Goal: Participate in discussion: Engage in conversation with other users on a specific topic

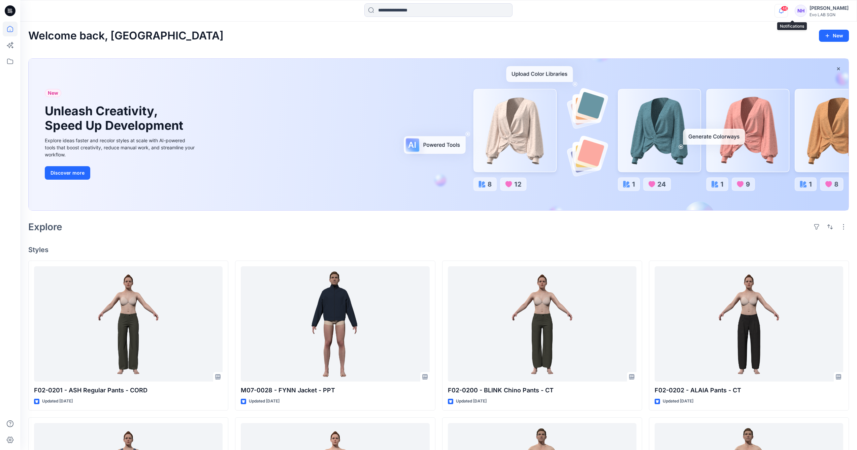
click at [788, 11] on icon "button" at bounding box center [781, 10] width 13 height 13
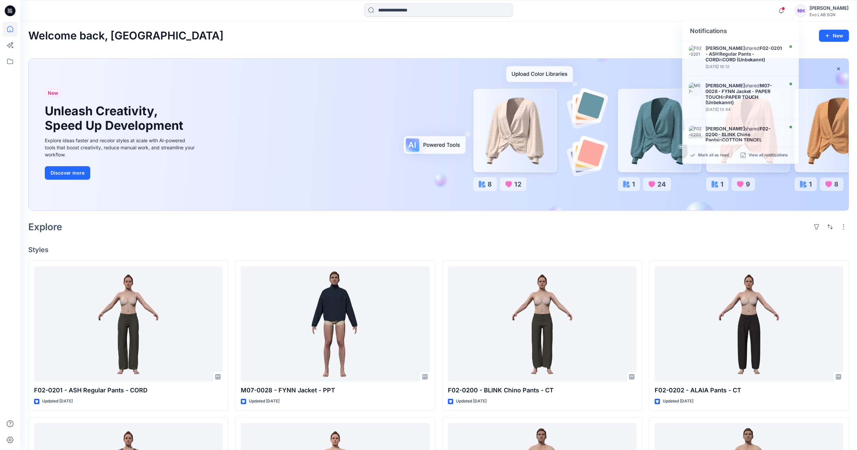
click at [612, 210] on div at bounding box center [439, 135] width 820 height 152
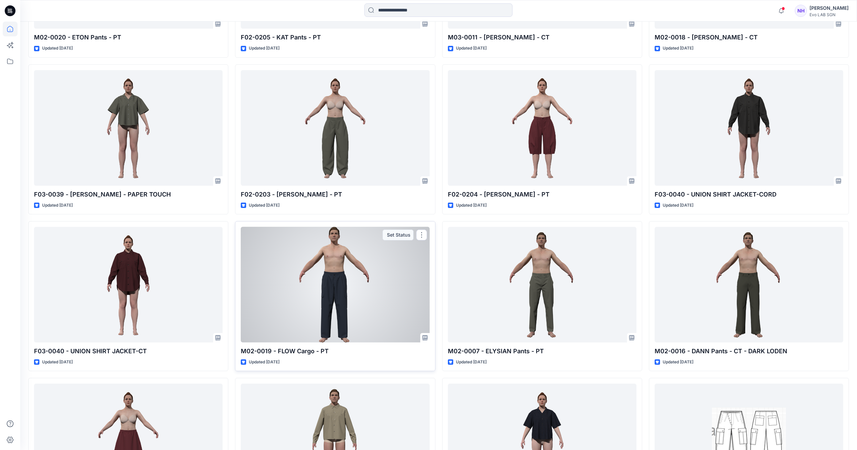
scroll to position [1242, 0]
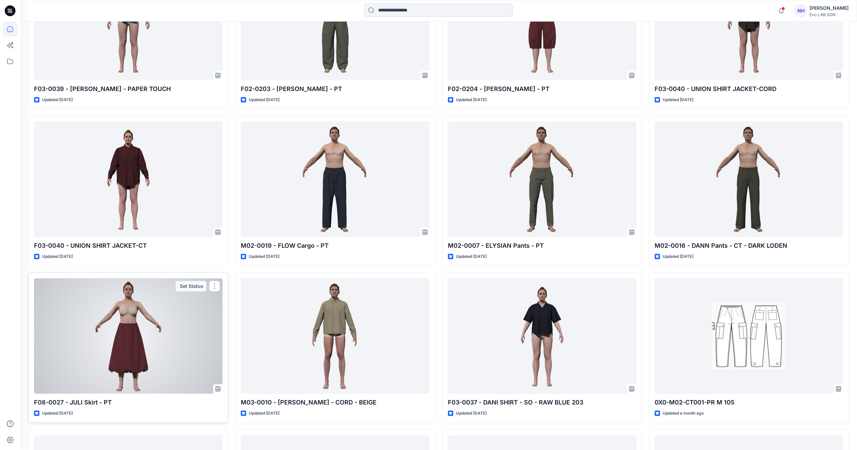
click at [131, 322] on div at bounding box center [128, 336] width 189 height 116
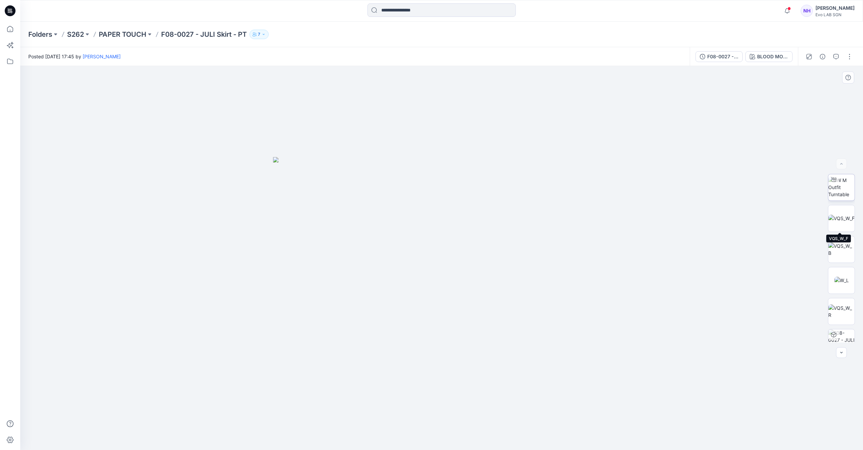
click at [844, 195] on img at bounding box center [841, 187] width 26 height 21
drag, startPoint x: 534, startPoint y: 276, endPoint x: 526, endPoint y: 168, distance: 108.1
click at [526, 168] on img at bounding box center [436, 74] width 1019 height 752
click at [835, 55] on icon "button" at bounding box center [835, 56] width 5 height 5
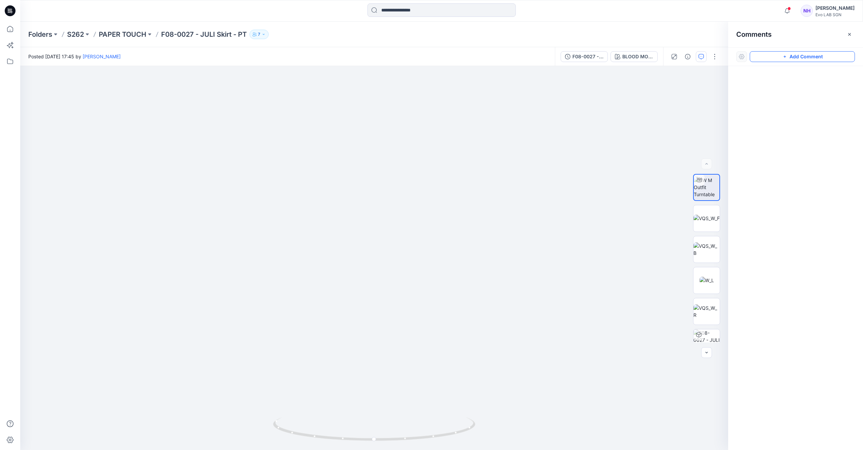
click at [781, 54] on button "Add Comment" at bounding box center [801, 56] width 105 height 11
click at [409, 178] on div "1 Cancel Post Layer 1" at bounding box center [374, 258] width 708 height 384
type textarea "**********"
click at [496, 222] on button "Post" at bounding box center [495, 221] width 19 height 11
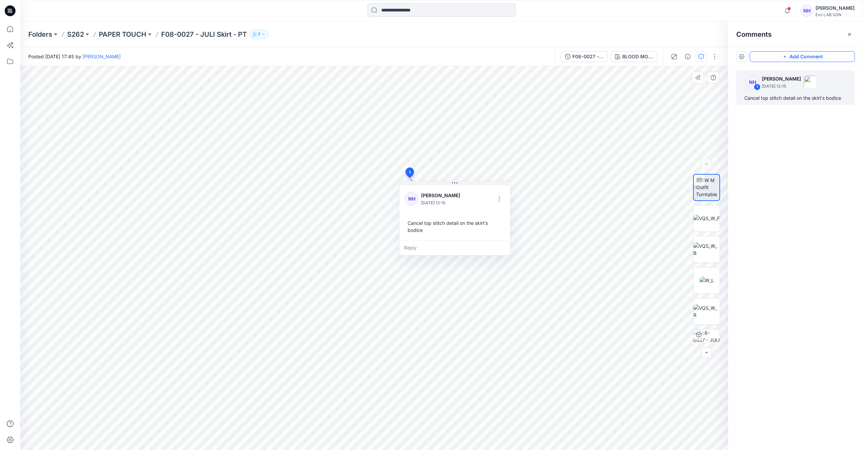
click at [810, 57] on button "Add Comment" at bounding box center [801, 56] width 105 height 11
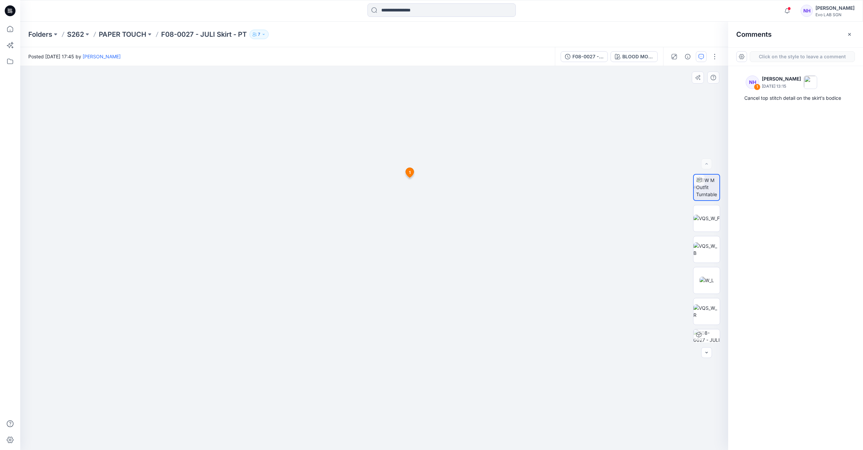
click at [196, 407] on div "2 1 NH Nhan Hoang September 03, 2025 13:15 Cancel top stitch detail on the skir…" at bounding box center [374, 258] width 708 height 384
type textarea "**********"
click at [286, 386] on button "Post" at bounding box center [282, 386] width 19 height 11
click at [695, 217] on img at bounding box center [706, 218] width 26 height 7
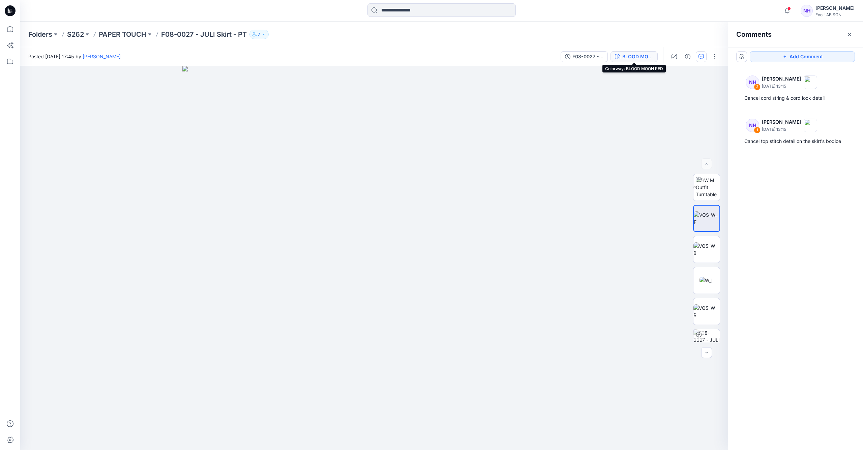
click at [647, 57] on div "BLOOD MOON RED" at bounding box center [637, 56] width 31 height 7
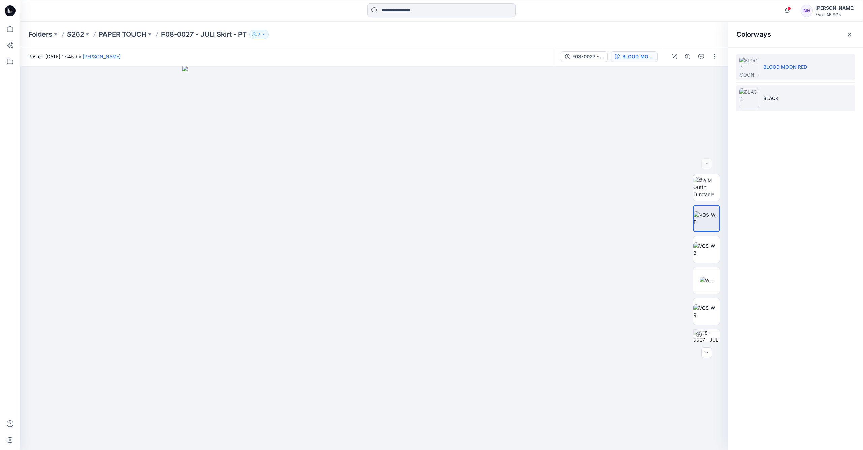
click at [772, 103] on li "BLACK" at bounding box center [795, 98] width 119 height 26
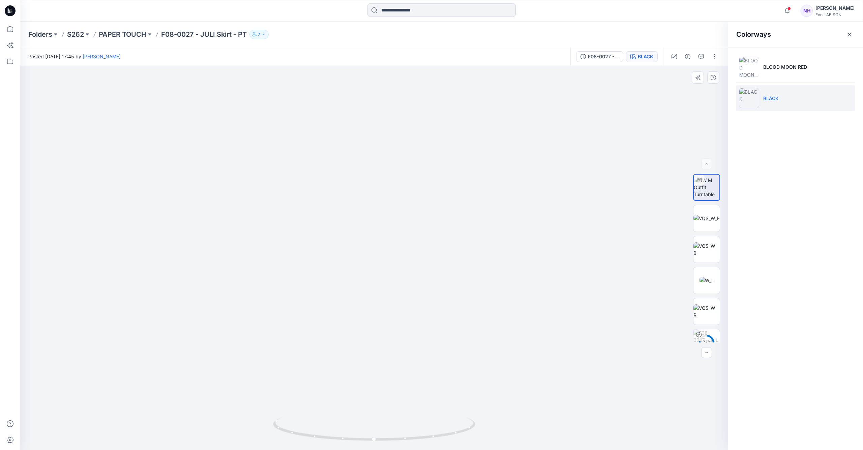
drag, startPoint x: 447, startPoint y: 271, endPoint x: 438, endPoint y: 242, distance: 30.9
click at [438, 242] on img at bounding box center [368, 75] width 1032 height 749
click at [786, 58] on li "BLOOD MOON RED" at bounding box center [795, 67] width 119 height 26
click at [788, 68] on p "BLOOD MOON RED" at bounding box center [785, 66] width 44 height 7
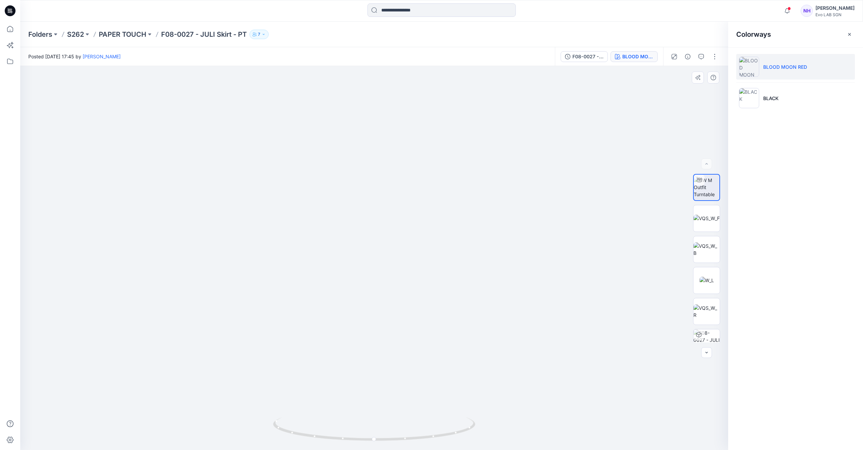
click at [448, 254] on img at bounding box center [372, 84] width 1032 height 731
click at [794, 94] on li "BLACK" at bounding box center [795, 98] width 119 height 26
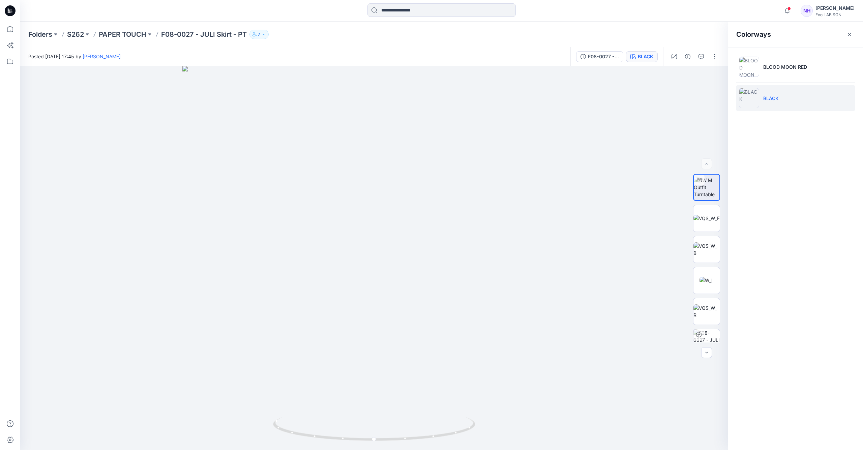
click at [795, 103] on li "BLACK" at bounding box center [795, 98] width 119 height 26
drag, startPoint x: 440, startPoint y: 292, endPoint x: 409, endPoint y: 175, distance: 121.4
click at [409, 175] on img at bounding box center [343, 37] width 1032 height 825
drag, startPoint x: 412, startPoint y: 276, endPoint x: 423, endPoint y: 190, distance: 86.9
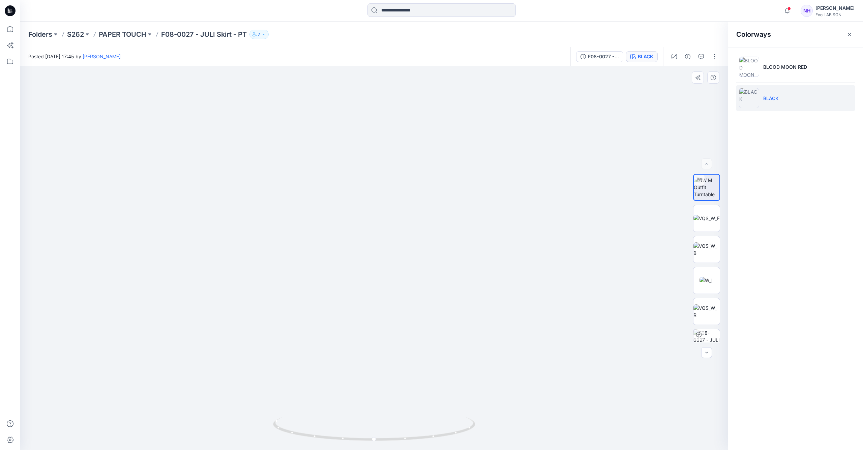
drag, startPoint x: 469, startPoint y: 157, endPoint x: 470, endPoint y: 248, distance: 91.0
click at [702, 218] on img at bounding box center [706, 218] width 26 height 7
click at [705, 189] on img at bounding box center [706, 187] width 26 height 21
drag, startPoint x: 469, startPoint y: 260, endPoint x: 460, endPoint y: 212, distance: 49.4
click at [460, 212] on img at bounding box center [367, 54] width 1032 height 792
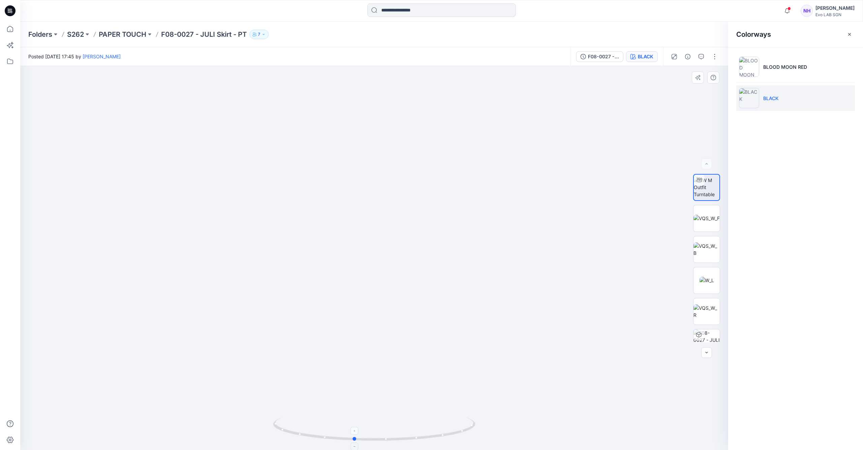
drag, startPoint x: 405, startPoint y: 437, endPoint x: 385, endPoint y: 436, distance: 20.2
click at [385, 436] on icon at bounding box center [375, 429] width 204 height 25
drag, startPoint x: 441, startPoint y: 436, endPoint x: 446, endPoint y: 440, distance: 6.5
click at [446, 440] on icon at bounding box center [375, 429] width 204 height 25
click at [701, 57] on icon "button" at bounding box center [700, 56] width 5 height 5
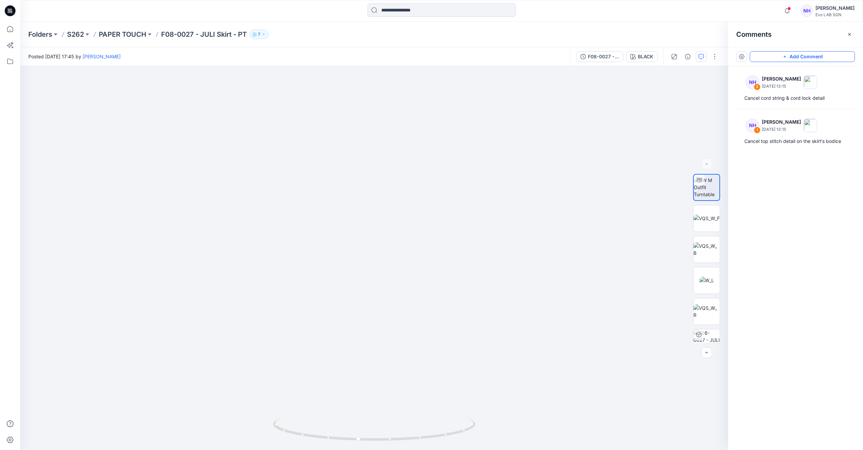
click at [791, 56] on button "Add Comment" at bounding box center [801, 56] width 105 height 11
click at [431, 196] on div "3" at bounding box center [374, 258] width 708 height 384
type textarea "**********"
click at [519, 244] on button "Post" at bounding box center [516, 240] width 19 height 11
drag, startPoint x: 474, startPoint y: 267, endPoint x: 474, endPoint y: 261, distance: 5.1
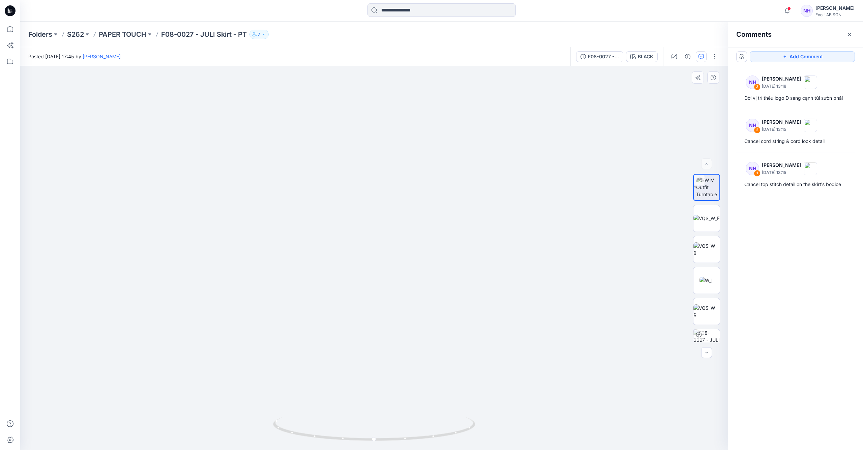
click at [474, 261] on img at bounding box center [356, 76] width 1032 height 747
drag, startPoint x: 430, startPoint y: 228, endPoint x: 421, endPoint y: 158, distance: 71.4
click at [421, 158] on img at bounding box center [356, 73] width 1032 height 753
drag, startPoint x: 425, startPoint y: 274, endPoint x: 416, endPoint y: 166, distance: 108.2
click at [416, 166] on img at bounding box center [345, 39] width 1032 height 821
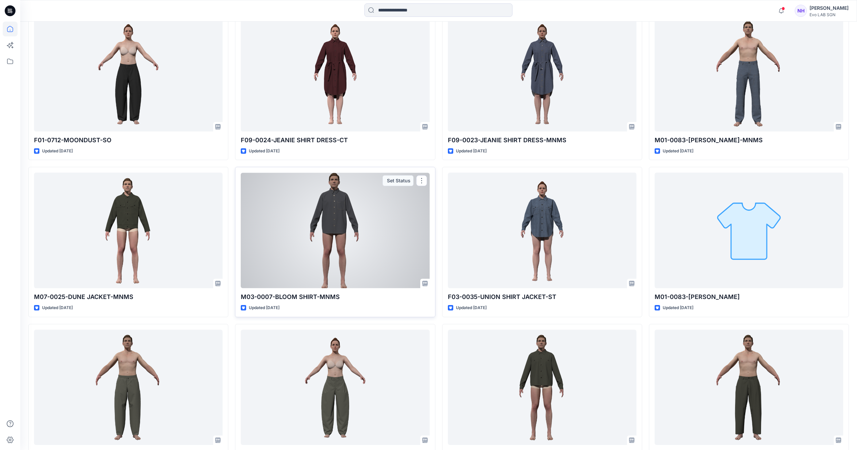
scroll to position [773, 0]
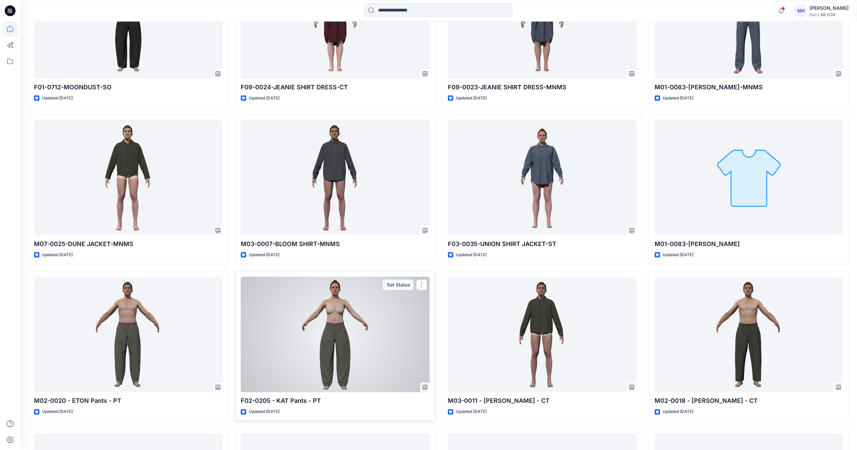
click at [348, 323] on div at bounding box center [335, 335] width 189 height 116
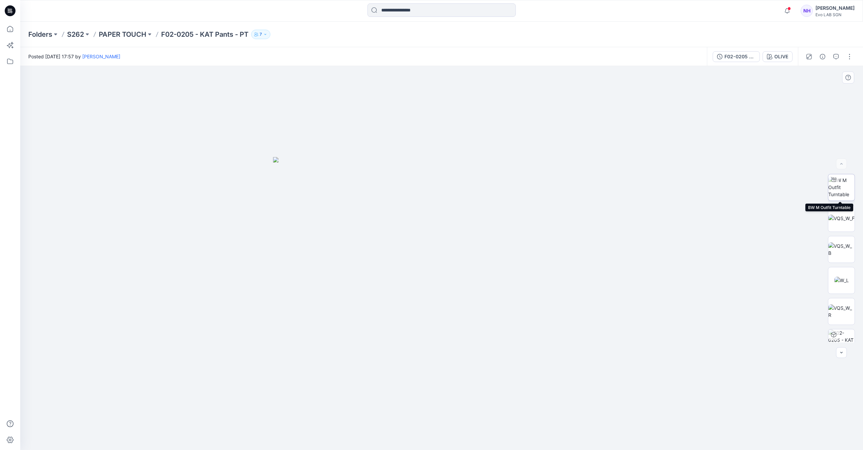
click at [837, 187] on img at bounding box center [841, 187] width 26 height 21
drag, startPoint x: 530, startPoint y: 273, endPoint x: 491, endPoint y: 237, distance: 53.2
click at [500, 246] on img at bounding box center [420, 87] width 1032 height 725
click at [776, 55] on div "OLIVE" at bounding box center [781, 56] width 14 height 7
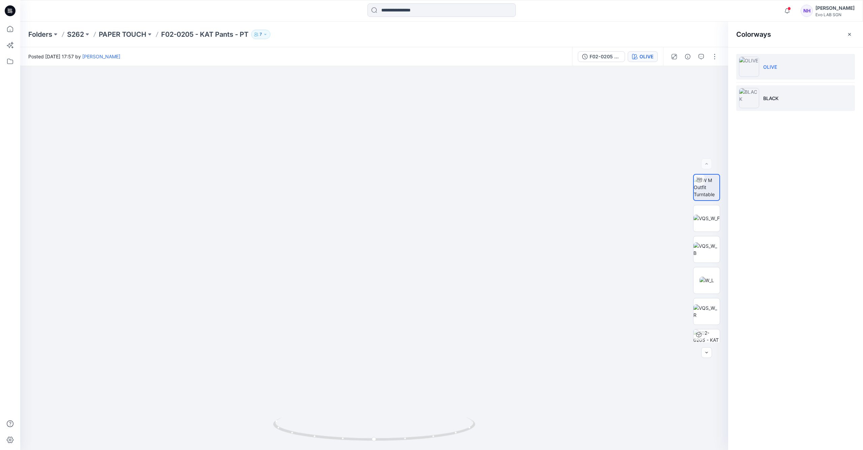
click at [793, 102] on li "BLACK" at bounding box center [795, 98] width 119 height 26
click at [783, 98] on li "BLACK" at bounding box center [795, 98] width 119 height 26
drag, startPoint x: 434, startPoint y: 247, endPoint x: 417, endPoint y: 235, distance: 20.7
click at [417, 235] on img at bounding box center [358, 90] width 1032 height 720
click at [777, 62] on li "OLIVE" at bounding box center [795, 67] width 119 height 26
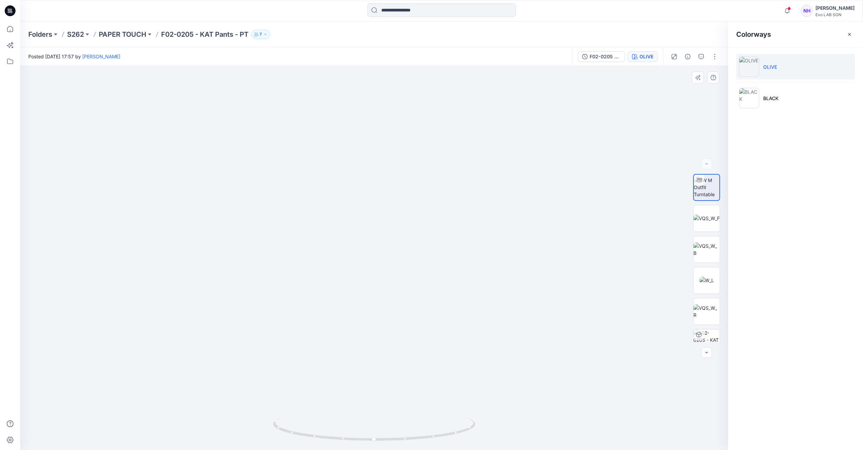
drag, startPoint x: 419, startPoint y: 264, endPoint x: 421, endPoint y: 257, distance: 6.6
click at [421, 257] on img at bounding box center [378, 83] width 1032 height 733
drag, startPoint x: 399, startPoint y: 334, endPoint x: 387, endPoint y: 222, distance: 112.6
click at [387, 222] on img at bounding box center [374, 225] width 450 height 450
drag, startPoint x: 393, startPoint y: 442, endPoint x: 459, endPoint y: 439, distance: 66.8
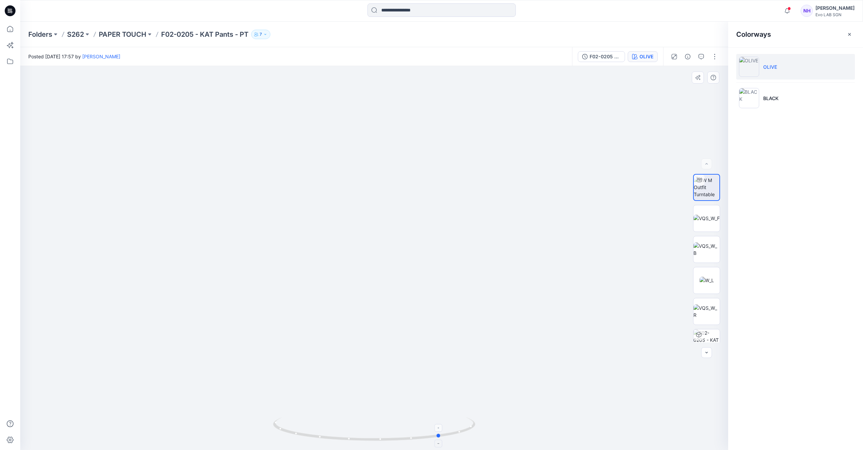
click at [459, 439] on icon at bounding box center [375, 429] width 204 height 25
drag, startPoint x: 441, startPoint y: 437, endPoint x: 405, endPoint y: 439, distance: 36.8
click at [405, 439] on icon at bounding box center [375, 429] width 204 height 25
drag, startPoint x: 600, startPoint y: 8, endPoint x: 599, endPoint y: 3, distance: 4.9
click at [600, 7] on div at bounding box center [441, 10] width 421 height 15
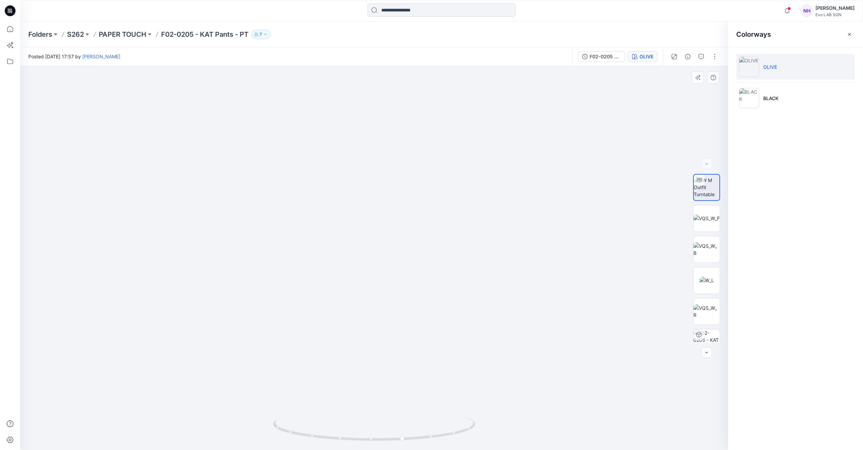
drag, startPoint x: 426, startPoint y: 161, endPoint x: 419, endPoint y: 231, distance: 70.4
click at [423, 246] on img at bounding box center [374, 102] width 714 height 693
drag, startPoint x: 411, startPoint y: 439, endPoint x: 366, endPoint y: 327, distance: 120.5
click at [336, 437] on icon at bounding box center [375, 429] width 204 height 25
drag, startPoint x: 305, startPoint y: 162, endPoint x: 437, endPoint y: 336, distance: 217.7
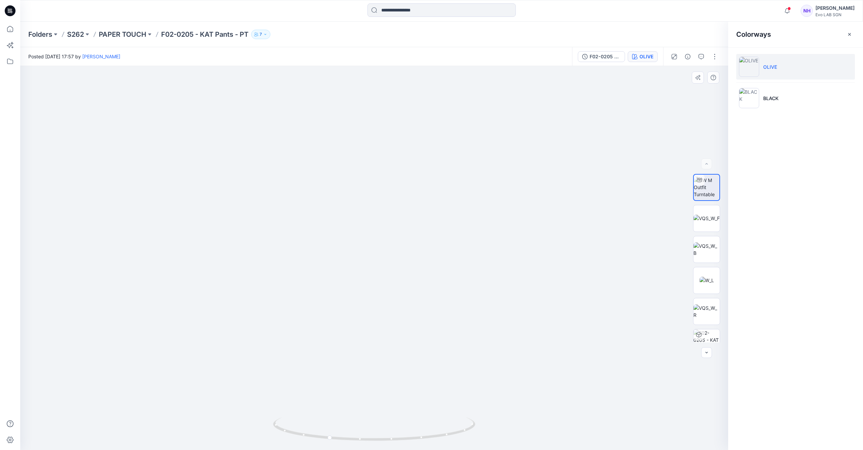
click at [441, 343] on img at bounding box center [239, 29] width 1032 height 841
drag, startPoint x: 359, startPoint y: 273, endPoint x: 368, endPoint y: 150, distance: 122.6
click at [368, 150] on img at bounding box center [356, 95] width 1032 height 709
drag, startPoint x: 398, startPoint y: 441, endPoint x: 407, endPoint y: 446, distance: 10.1
click at [407, 446] on div at bounding box center [374, 433] width 202 height 34
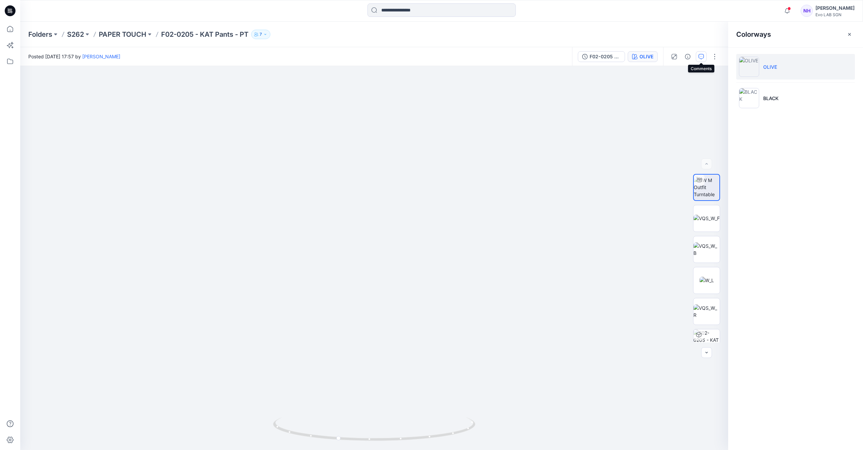
click at [701, 57] on icon "button" at bounding box center [700, 56] width 5 height 5
click at [783, 60] on button "Add Comment" at bounding box center [801, 56] width 105 height 11
click at [356, 168] on div "1" at bounding box center [374, 258] width 708 height 384
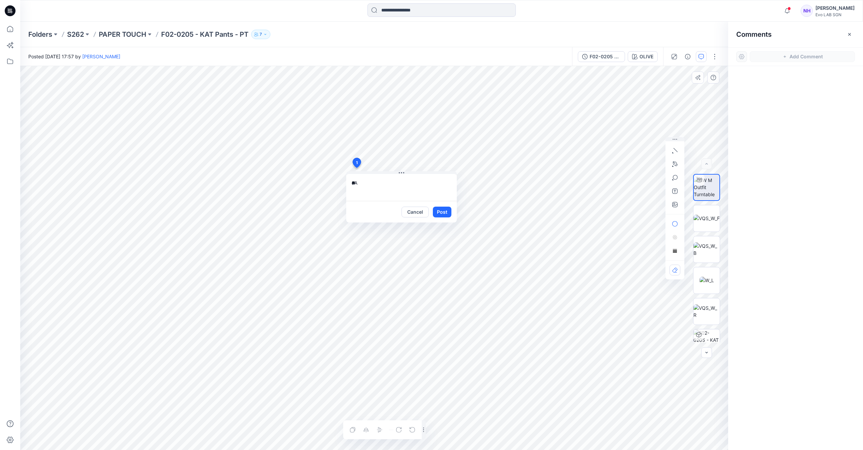
type textarea "*"
click at [350, 184] on textarea "**********" at bounding box center [401, 187] width 111 height 27
click at [421, 192] on textarea "**********" at bounding box center [401, 187] width 111 height 27
type textarea "**********"
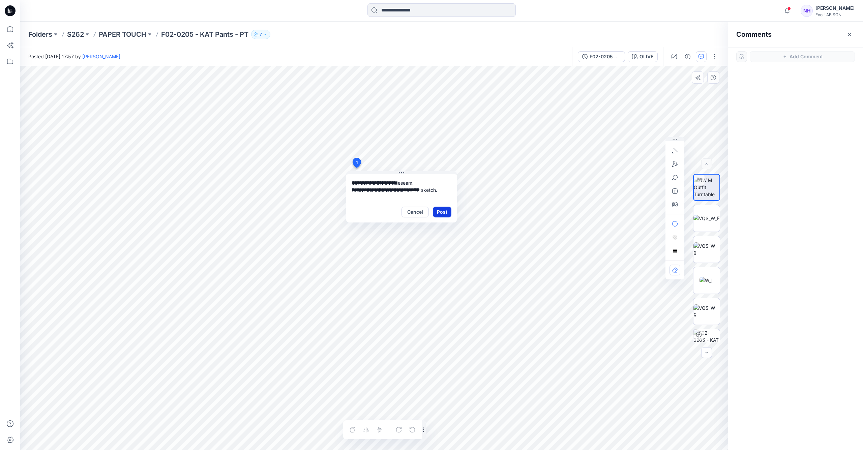
click at [444, 211] on button "Post" at bounding box center [442, 212] width 19 height 11
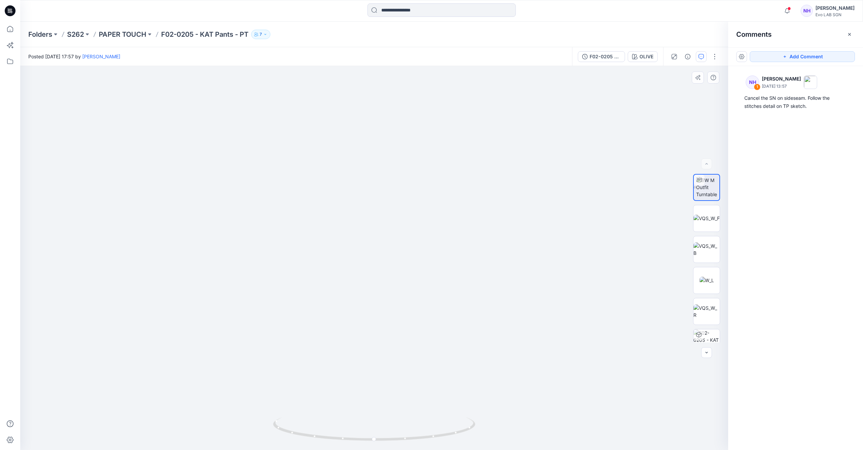
drag, startPoint x: 418, startPoint y: 313, endPoint x: 419, endPoint y: 219, distance: 94.0
click at [419, 219] on img at bounding box center [374, 131] width 701 height 638
drag, startPoint x: 395, startPoint y: 165, endPoint x: 405, endPoint y: 259, distance: 94.2
drag, startPoint x: 93, startPoint y: 32, endPoint x: 83, endPoint y: 34, distance: 10.0
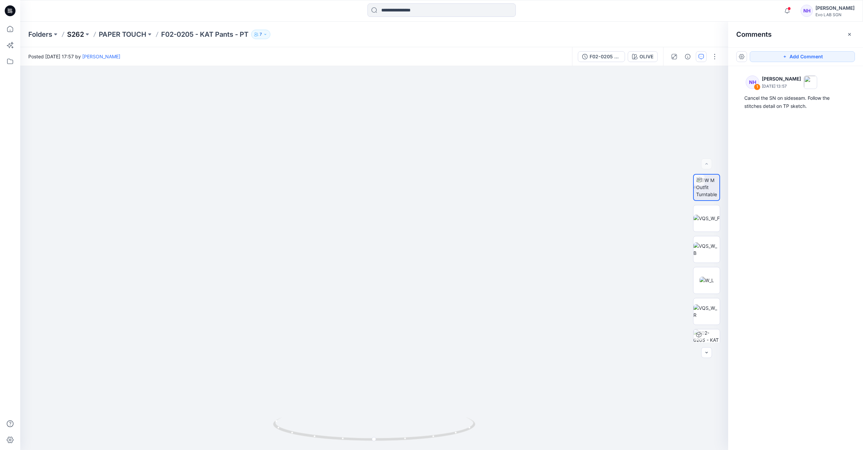
click at [91, 32] on div "Folders S262 PAPER TOUCH F02-0205 - KAT Pants - PT 7" at bounding box center [415, 34] width 774 height 9
click at [83, 34] on p "S262" at bounding box center [75, 34] width 17 height 9
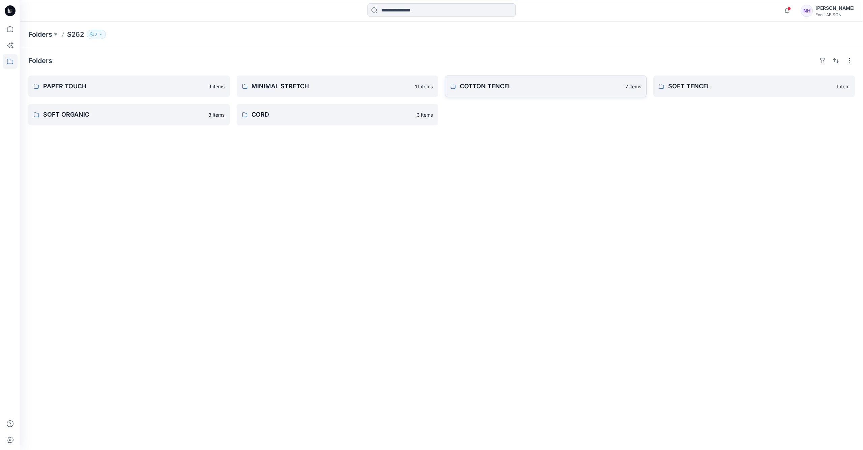
click at [505, 91] on link "COTTON TENCEL 7 items" at bounding box center [545, 86] width 201 height 22
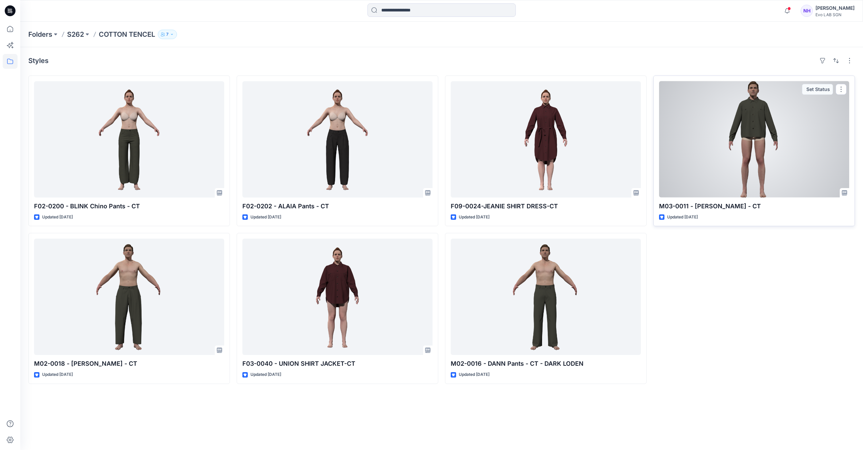
click at [792, 125] on div at bounding box center [754, 139] width 190 height 116
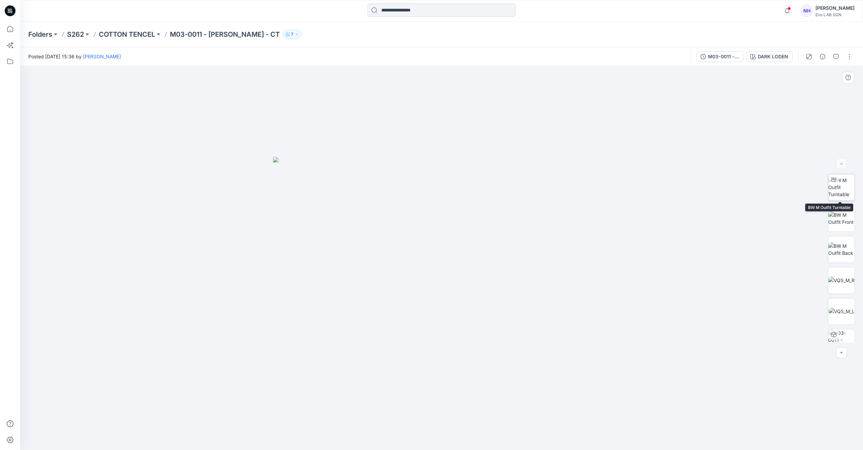
click at [836, 187] on img at bounding box center [841, 187] width 26 height 21
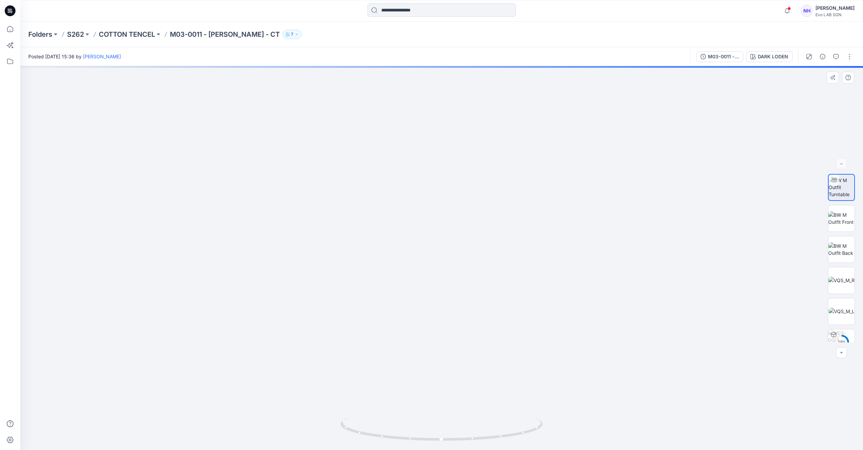
drag, startPoint x: 480, startPoint y: 206, endPoint x: 480, endPoint y: 271, distance: 65.7
click at [480, 295] on img at bounding box center [441, 152] width 1019 height 594
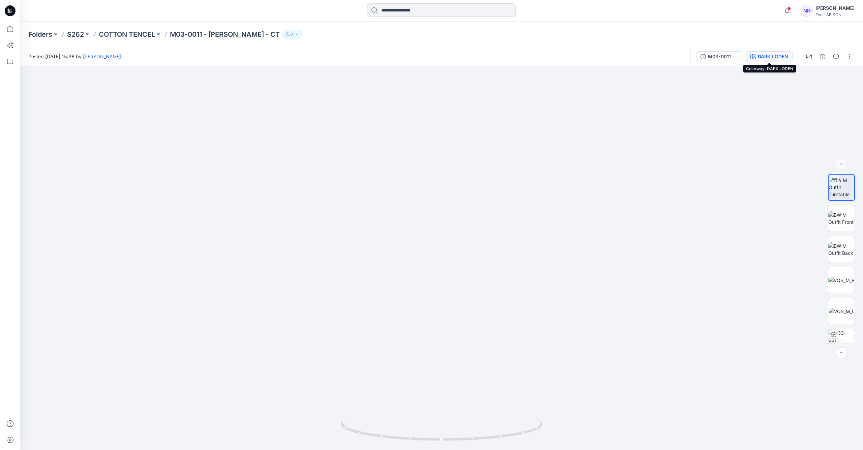
click at [780, 59] on div "DARK LODEN" at bounding box center [772, 56] width 30 height 7
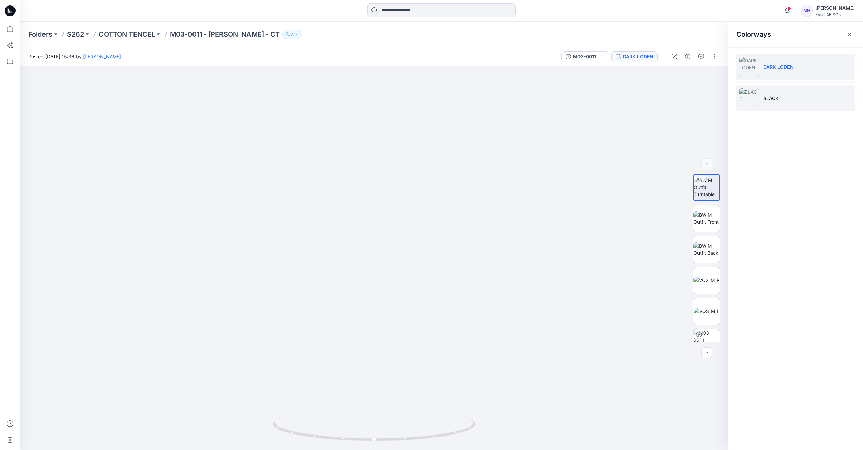
click at [794, 104] on li "BLACK" at bounding box center [795, 98] width 119 height 26
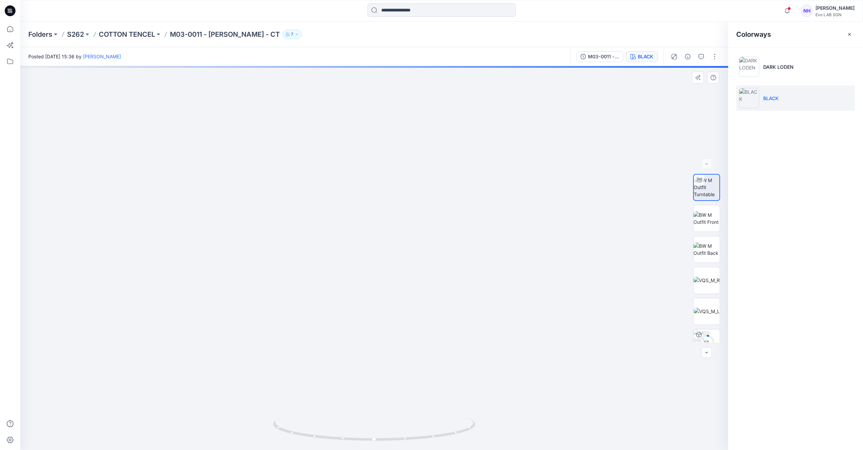
drag, startPoint x: 415, startPoint y: 103, endPoint x: 402, endPoint y: 262, distance: 159.6
click at [403, 268] on img at bounding box center [369, 159] width 1032 height 581
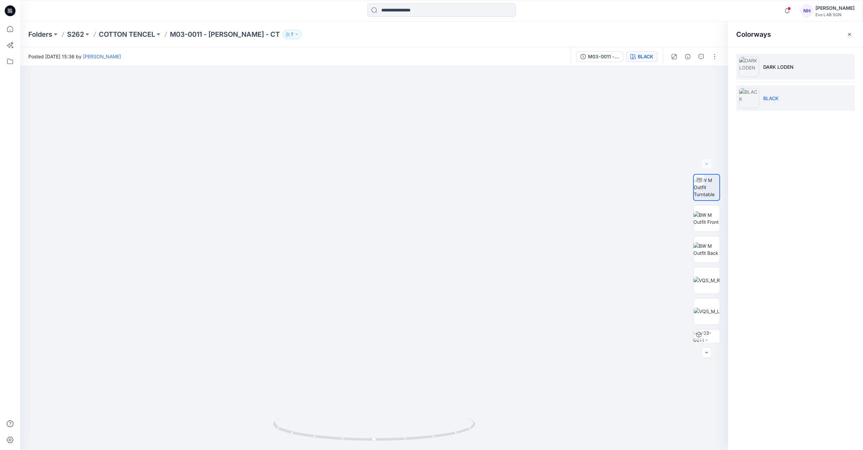
click at [807, 66] on li "DARK LODEN" at bounding box center [795, 67] width 119 height 26
drag, startPoint x: 433, startPoint y: 154, endPoint x: 433, endPoint y: 296, distance: 142.5
click at [432, 327] on img at bounding box center [372, 122] width 966 height 654
click at [711, 225] on img at bounding box center [706, 218] width 26 height 14
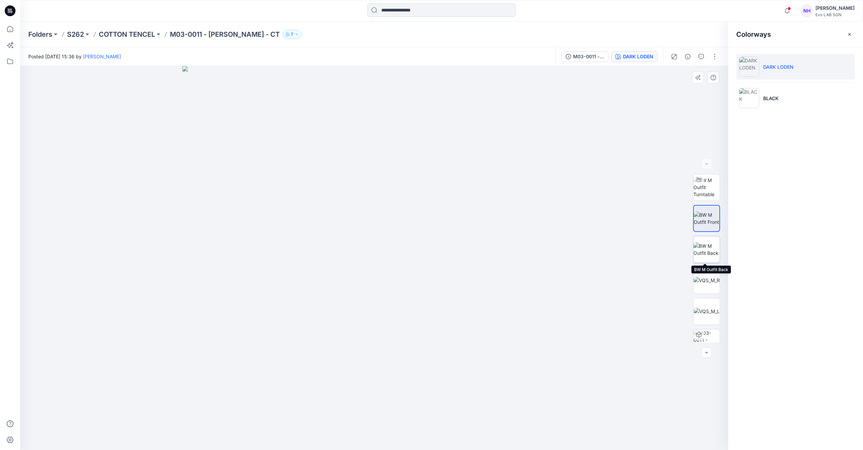
click at [709, 248] on img at bounding box center [706, 249] width 26 height 14
click at [711, 277] on img at bounding box center [706, 280] width 26 height 7
drag, startPoint x: 374, startPoint y: 164, endPoint x: 375, endPoint y: 197, distance: 33.1
click at [375, 197] on img at bounding box center [374, 258] width 438 height 384
drag, startPoint x: 399, startPoint y: 215, endPoint x: 380, endPoint y: 215, distance: 18.5
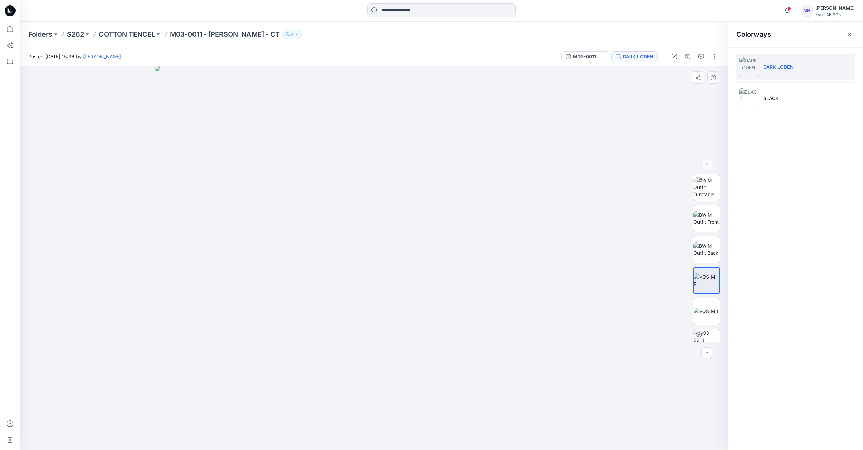
click at [375, 215] on img at bounding box center [374, 258] width 438 height 384
click at [712, 193] on img at bounding box center [706, 187] width 26 height 21
drag, startPoint x: 412, startPoint y: 196, endPoint x: 412, endPoint y: 254, distance: 57.3
click at [412, 254] on img at bounding box center [371, 147] width 1032 height 605
drag, startPoint x: 418, startPoint y: 438, endPoint x: 346, endPoint y: 440, distance: 71.4
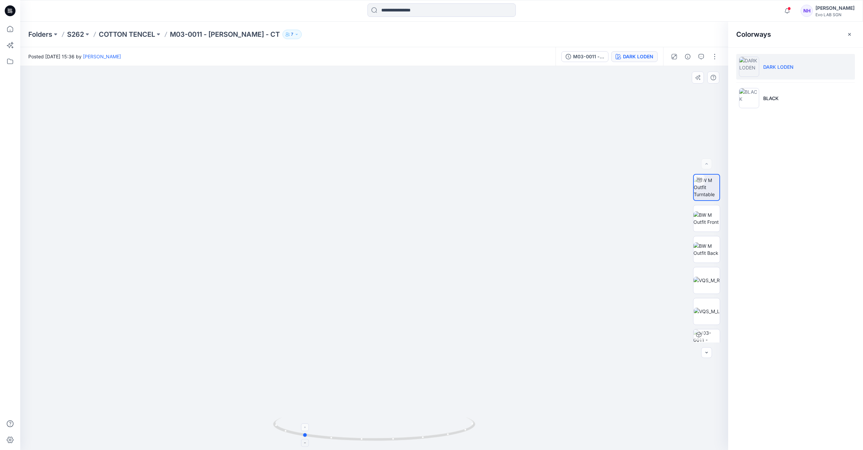
click at [346, 440] on icon at bounding box center [375, 429] width 204 height 25
drag, startPoint x: 309, startPoint y: 437, endPoint x: 366, endPoint y: 441, distance: 57.5
click at [366, 441] on icon at bounding box center [375, 429] width 204 height 25
drag, startPoint x: 366, startPoint y: 441, endPoint x: 429, endPoint y: 440, distance: 63.0
click at [429, 440] on icon at bounding box center [375, 429] width 204 height 25
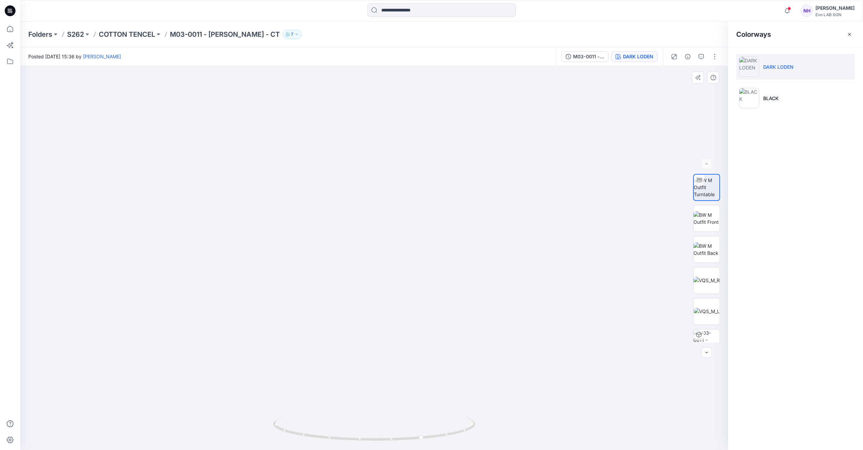
drag, startPoint x: 343, startPoint y: 257, endPoint x: 390, endPoint y: 258, distance: 47.5
click at [408, 263] on img at bounding box center [440, 180] width 1032 height 539
drag, startPoint x: 393, startPoint y: 439, endPoint x: 445, endPoint y: 438, distance: 51.9
click at [445, 438] on icon at bounding box center [375, 429] width 204 height 25
click at [535, 164] on img at bounding box center [437, 180] width 1032 height 540
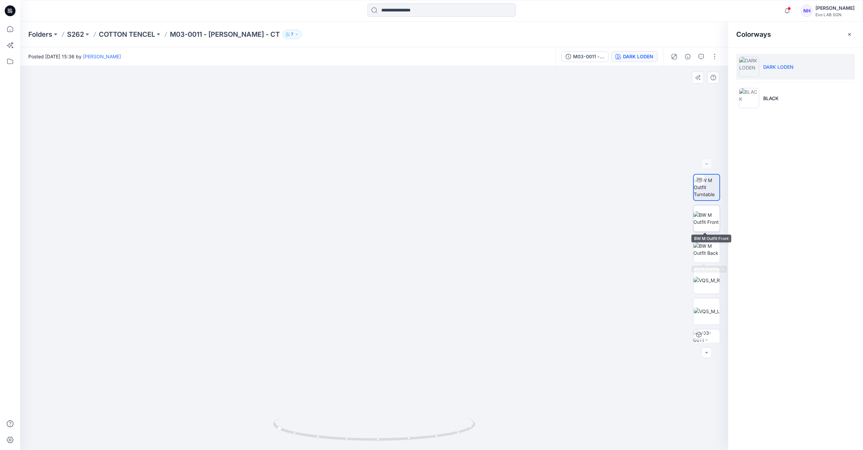
click at [693, 211] on img at bounding box center [706, 218] width 26 height 14
click at [706, 254] on img at bounding box center [706, 249] width 26 height 14
click at [708, 277] on img at bounding box center [706, 280] width 26 height 7
click at [700, 242] on img at bounding box center [706, 249] width 26 height 14
drag, startPoint x: 412, startPoint y: 146, endPoint x: 400, endPoint y: 190, distance: 46.4
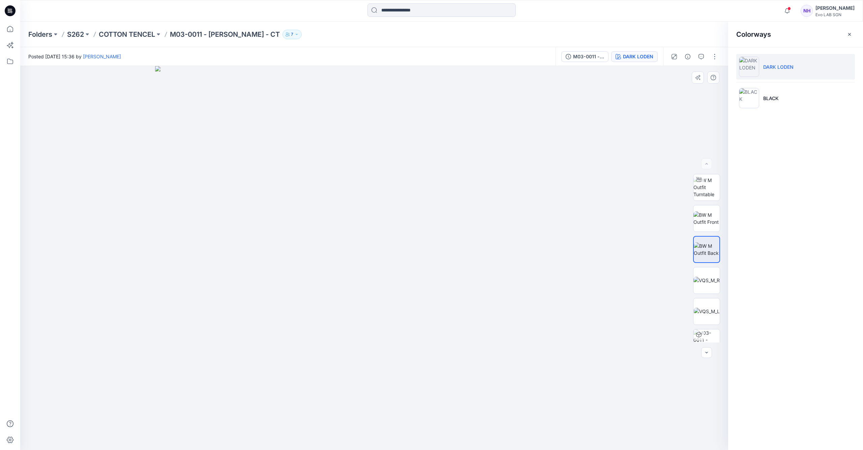
click at [404, 230] on img at bounding box center [374, 258] width 438 height 384
click at [710, 183] on img at bounding box center [706, 187] width 26 height 21
drag, startPoint x: 419, startPoint y: 158, endPoint x: 408, endPoint y: 319, distance: 161.7
click at [409, 328] on img at bounding box center [369, 153] width 1032 height 593
drag, startPoint x: 398, startPoint y: 180, endPoint x: 395, endPoint y: 244, distance: 64.4
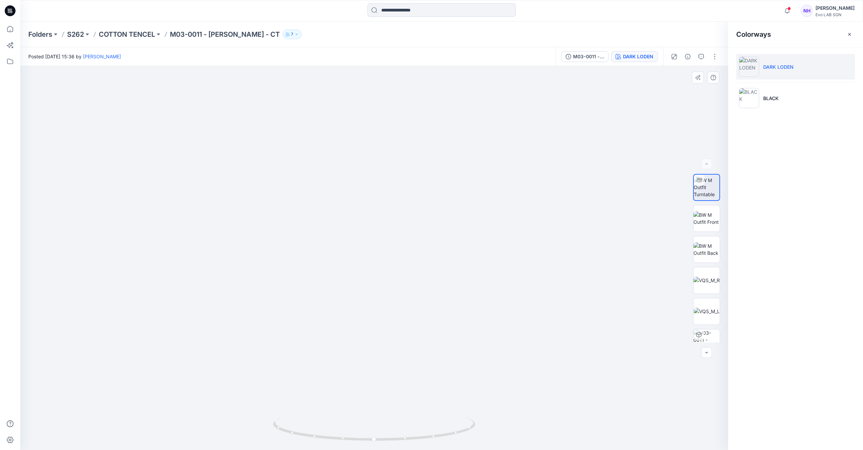
click at [395, 241] on img at bounding box center [366, 214] width 1032 height 471
drag, startPoint x: 439, startPoint y: 437, endPoint x: 356, endPoint y: 420, distance: 84.2
click at [345, 435] on icon at bounding box center [375, 429] width 204 height 25
drag, startPoint x: 374, startPoint y: 343, endPoint x: 392, endPoint y: 262, distance: 82.7
click at [392, 262] on img at bounding box center [381, 184] width 1032 height 531
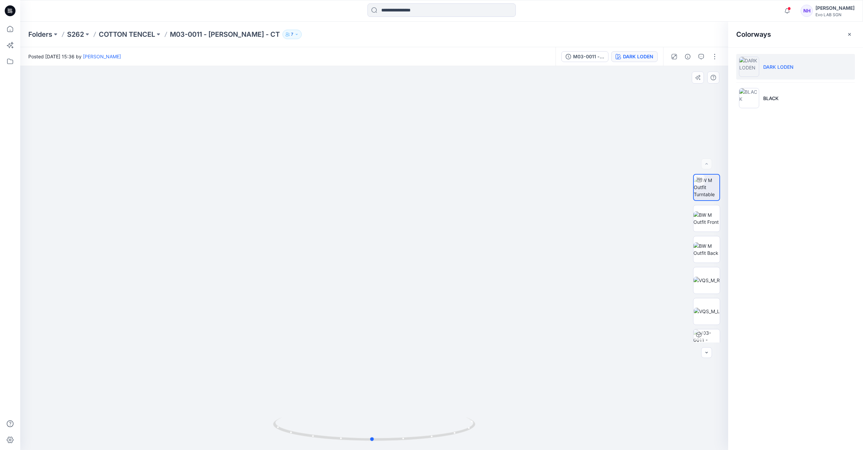
drag, startPoint x: 409, startPoint y: 439, endPoint x: 482, endPoint y: 436, distance: 72.5
click at [482, 436] on div at bounding box center [374, 258] width 708 height 384
drag, startPoint x: 434, startPoint y: 299, endPoint x: 433, endPoint y: 260, distance: 38.8
click at [441, 251] on img at bounding box center [389, 132] width 1032 height 635
drag, startPoint x: 322, startPoint y: 432, endPoint x: 397, endPoint y: 436, distance: 75.2
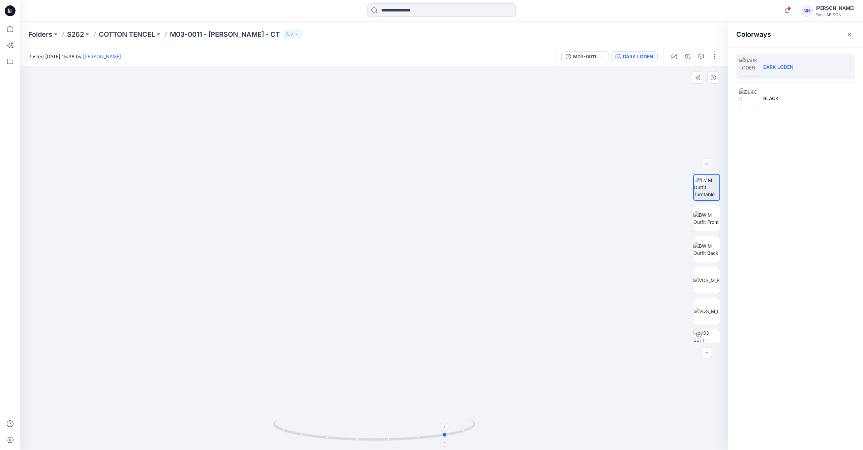
click at [397, 436] on icon at bounding box center [375, 429] width 204 height 25
click at [146, 31] on p "COTTON TENCEL" at bounding box center [127, 34] width 56 height 9
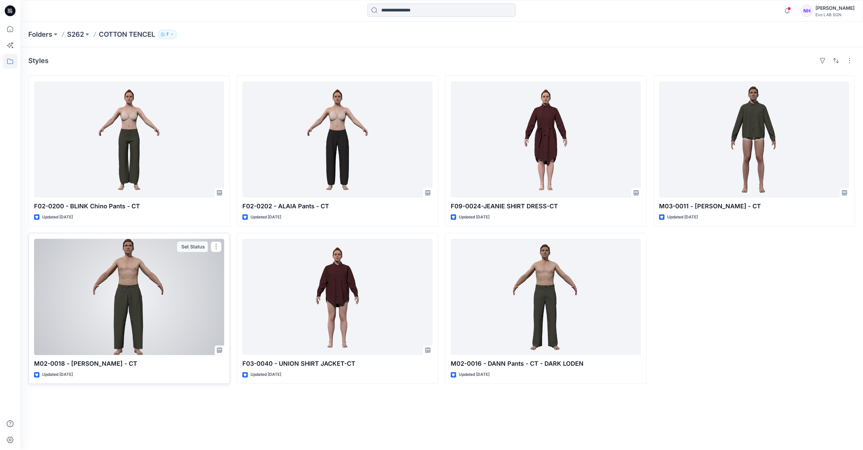
click at [174, 298] on div at bounding box center [129, 297] width 190 height 116
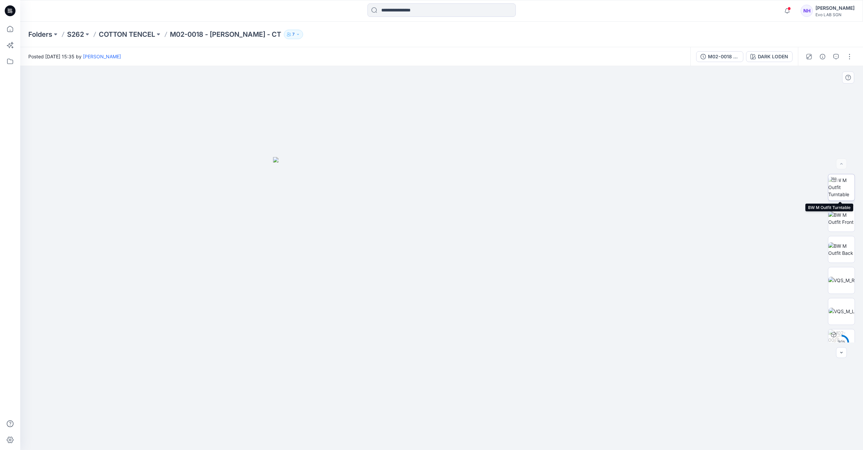
click at [842, 191] on img at bounding box center [841, 187] width 26 height 21
drag, startPoint x: 487, startPoint y: 221, endPoint x: 475, endPoint y: 235, distance: 17.9
click at [475, 235] on img at bounding box center [430, 103] width 1032 height 694
click at [144, 34] on p "COTTON TENCEL" at bounding box center [127, 34] width 56 height 9
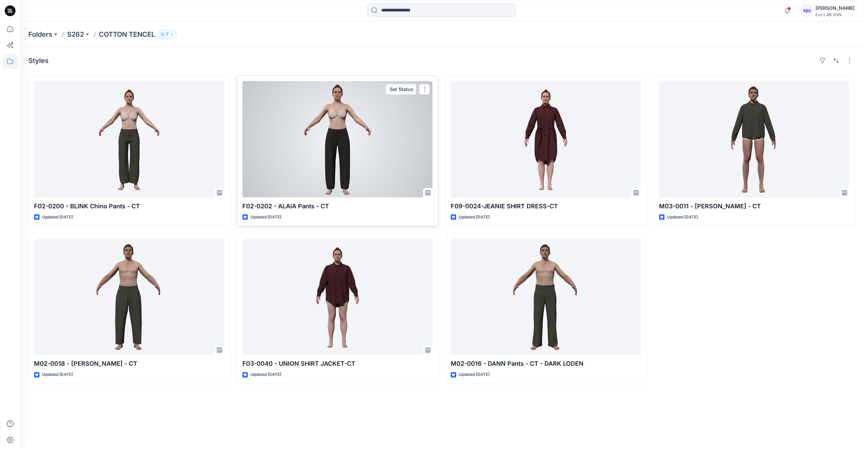
click at [336, 136] on div at bounding box center [337, 139] width 190 height 116
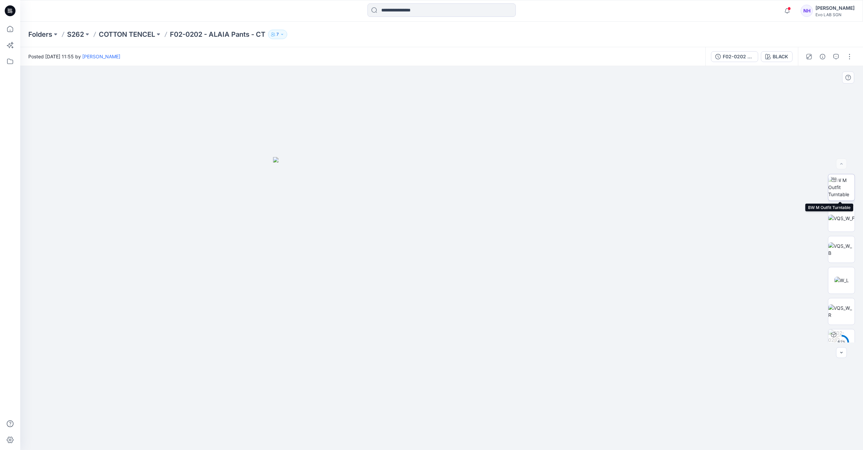
click at [839, 187] on img at bounding box center [841, 187] width 26 height 21
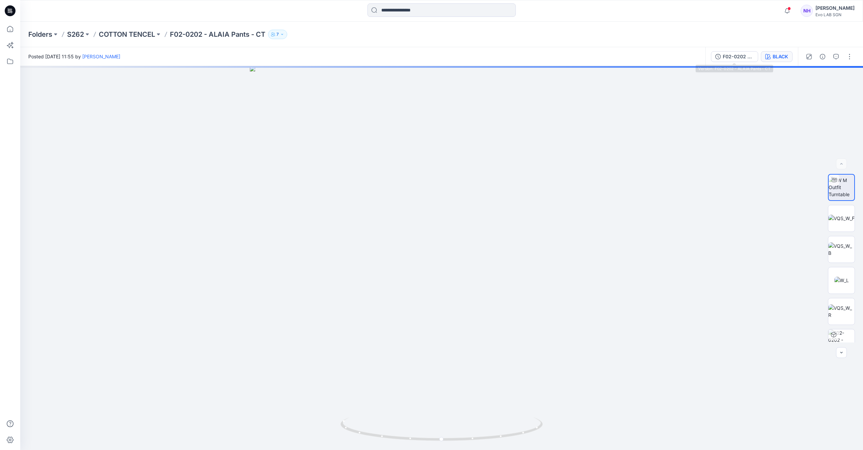
click at [778, 56] on div "BLACK" at bounding box center [779, 56] width 15 height 7
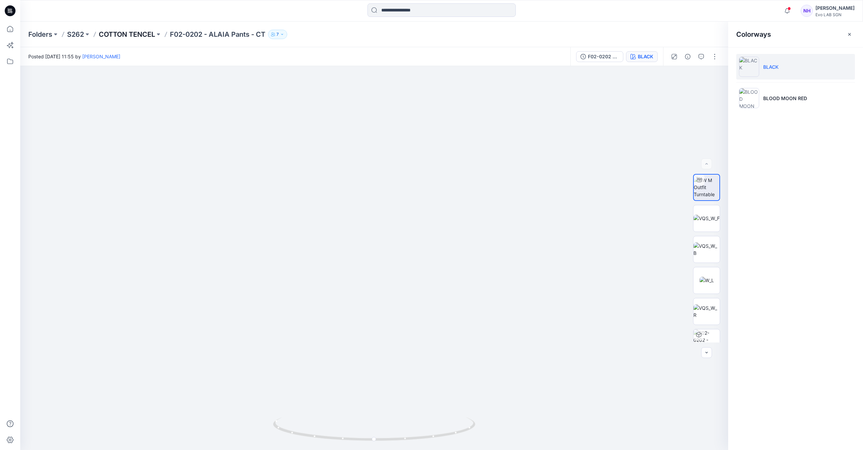
click at [130, 30] on p "COTTON TENCEL" at bounding box center [127, 34] width 56 height 9
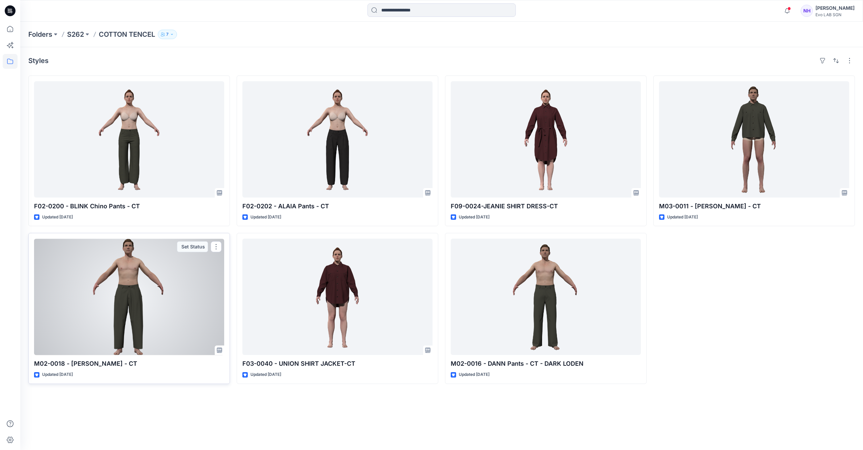
click at [157, 321] on div at bounding box center [129, 297] width 190 height 116
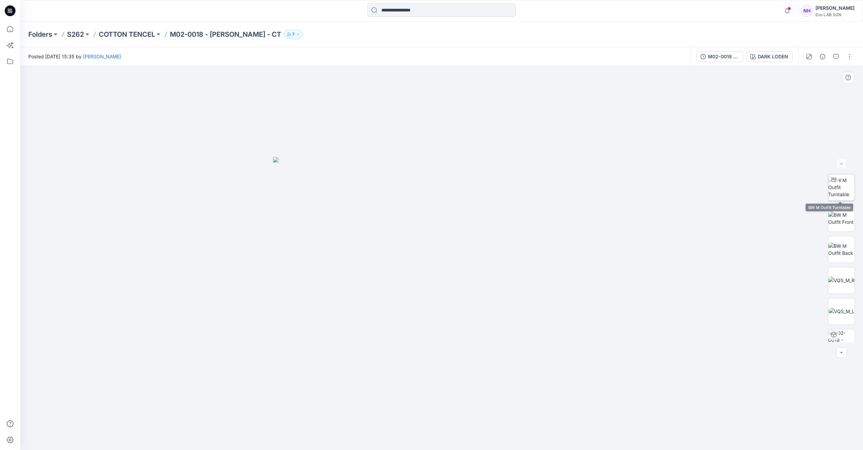
click at [844, 190] on img at bounding box center [841, 187] width 26 height 21
drag, startPoint x: 473, startPoint y: 266, endPoint x: 462, endPoint y: 245, distance: 23.5
click at [471, 250] on img at bounding box center [445, 75] width 1032 height 749
click at [835, 59] on icon "button" at bounding box center [835, 56] width 5 height 5
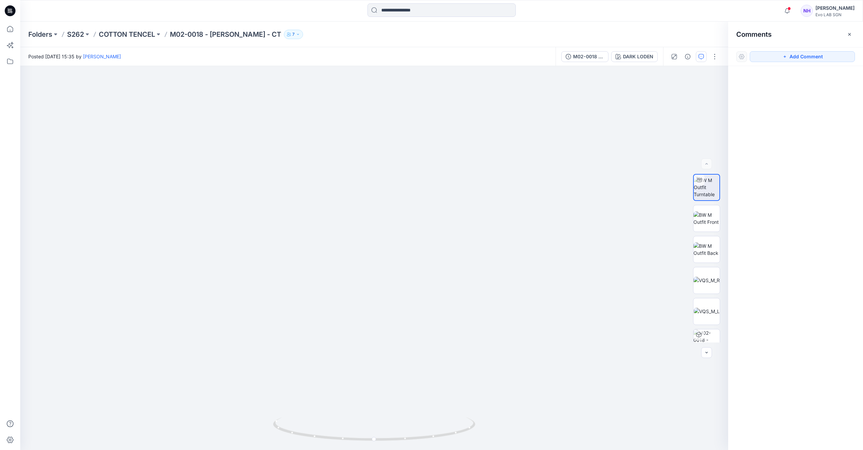
drag, startPoint x: 825, startPoint y: 59, endPoint x: 800, endPoint y: 64, distance: 25.8
click at [825, 59] on button "Add Comment" at bounding box center [801, 56] width 105 height 11
click at [380, 245] on div "1" at bounding box center [374, 258] width 708 height 384
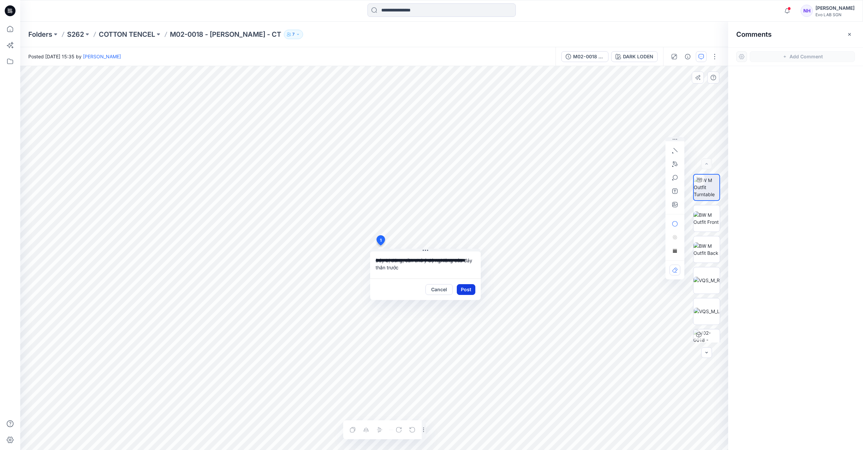
type textarea "**********"
click at [464, 286] on button "Post" at bounding box center [466, 289] width 19 height 11
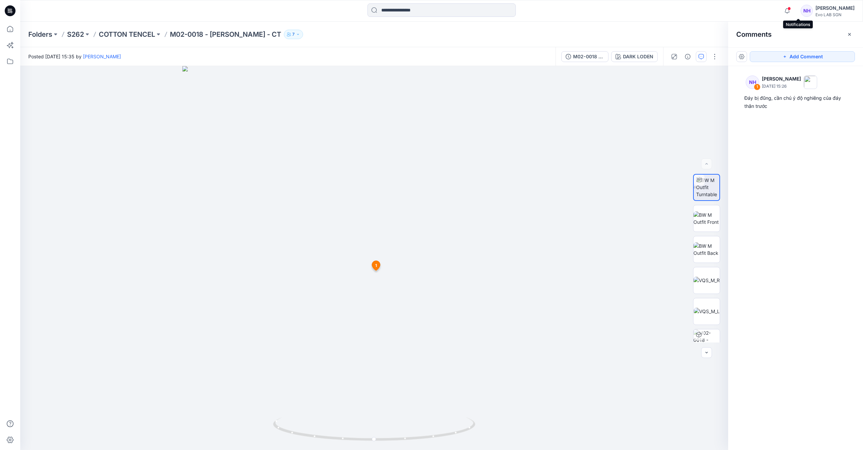
click at [790, 10] on span at bounding box center [788, 9] width 3 height 4
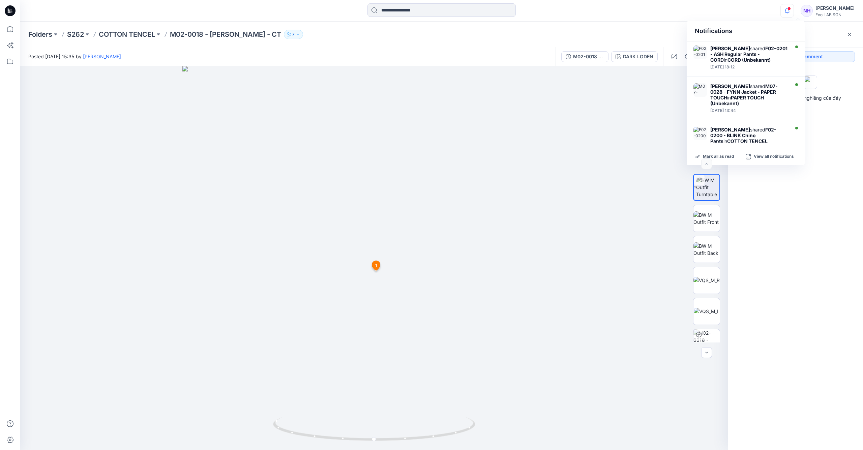
click at [790, 10] on span at bounding box center [788, 9] width 3 height 4
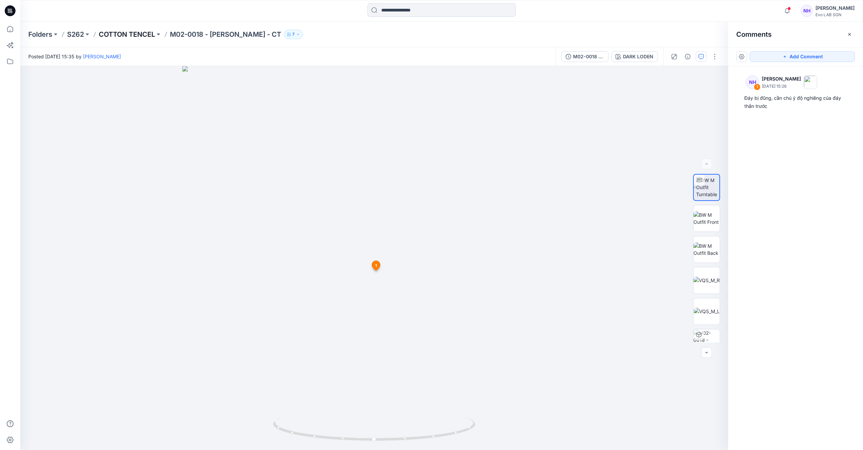
click at [154, 34] on p "COTTON TENCEL" at bounding box center [127, 34] width 56 height 9
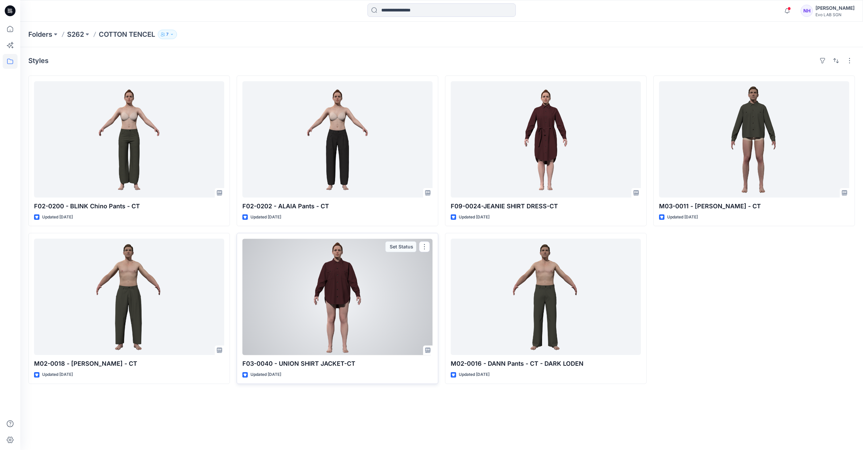
click at [381, 315] on div at bounding box center [337, 297] width 190 height 116
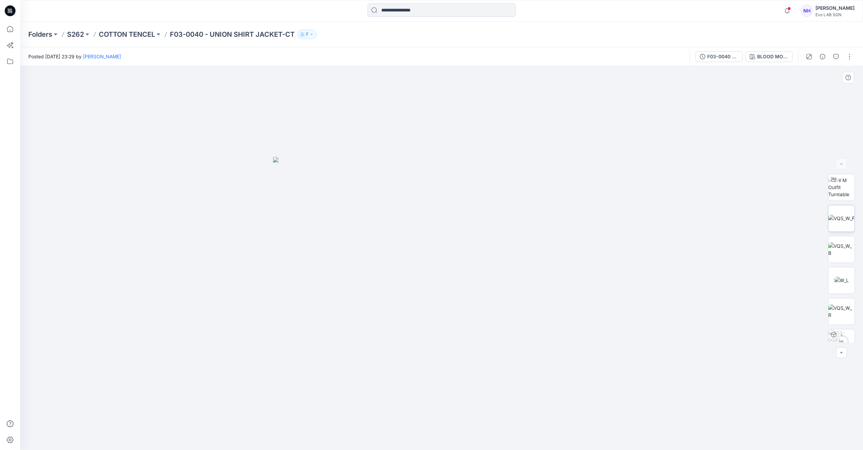
click at [843, 218] on img at bounding box center [841, 218] width 26 height 7
click at [843, 185] on img at bounding box center [841, 187] width 26 height 21
drag, startPoint x: 471, startPoint y: 218, endPoint x: 470, endPoint y: 292, distance: 74.5
click at [470, 292] on img at bounding box center [422, 175] width 1032 height 549
drag, startPoint x: 476, startPoint y: 441, endPoint x: 290, endPoint y: 428, distance: 186.1
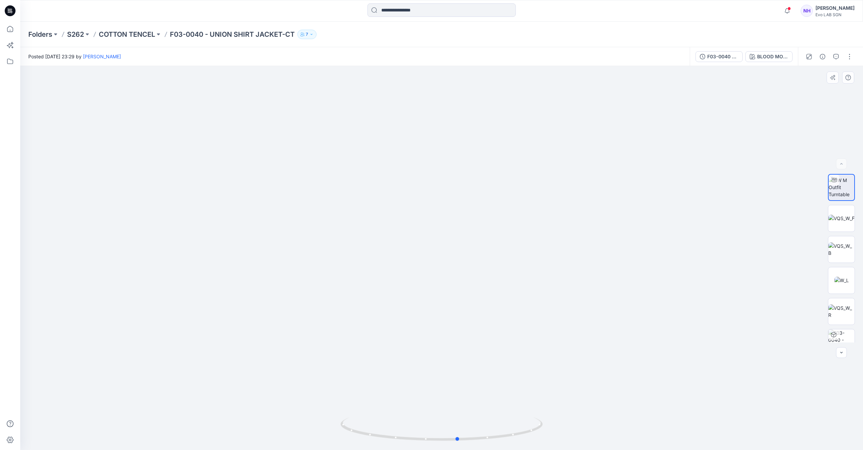
click at [290, 428] on div at bounding box center [441, 258] width 842 height 384
drag, startPoint x: 475, startPoint y: 429, endPoint x: 284, endPoint y: 419, distance: 191.6
click at [284, 419] on div at bounding box center [441, 258] width 842 height 384
click at [132, 34] on p "COTTON TENCEL" at bounding box center [127, 34] width 56 height 9
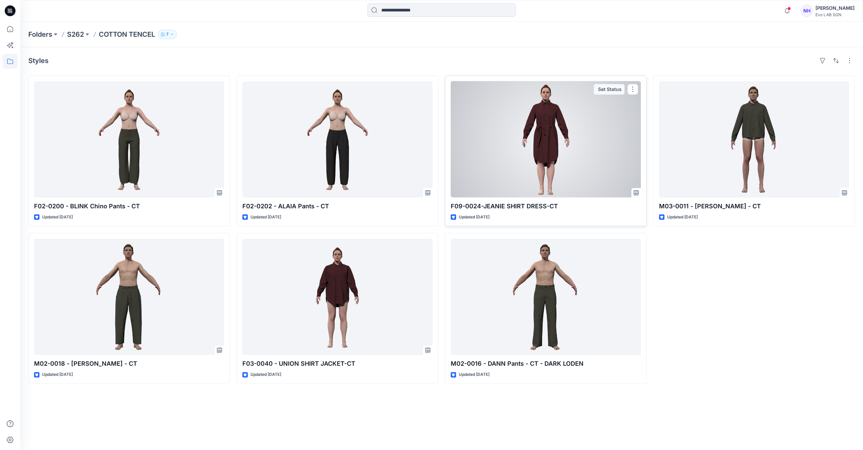
click at [559, 158] on div at bounding box center [545, 139] width 190 height 116
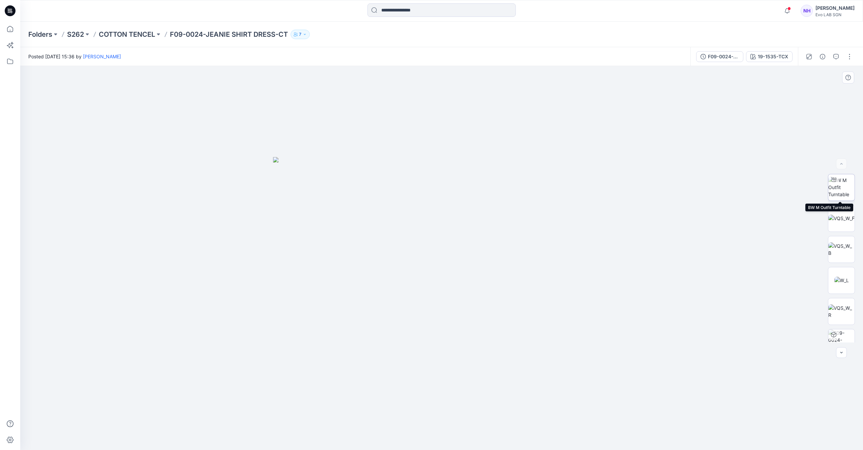
click at [843, 189] on img at bounding box center [841, 187] width 26 height 21
drag, startPoint x: 450, startPoint y: 198, endPoint x: 443, endPoint y: 300, distance: 102.3
click at [443, 300] on img at bounding box center [433, 125] width 1032 height 650
